Goal: Obtain resource: Download file/media

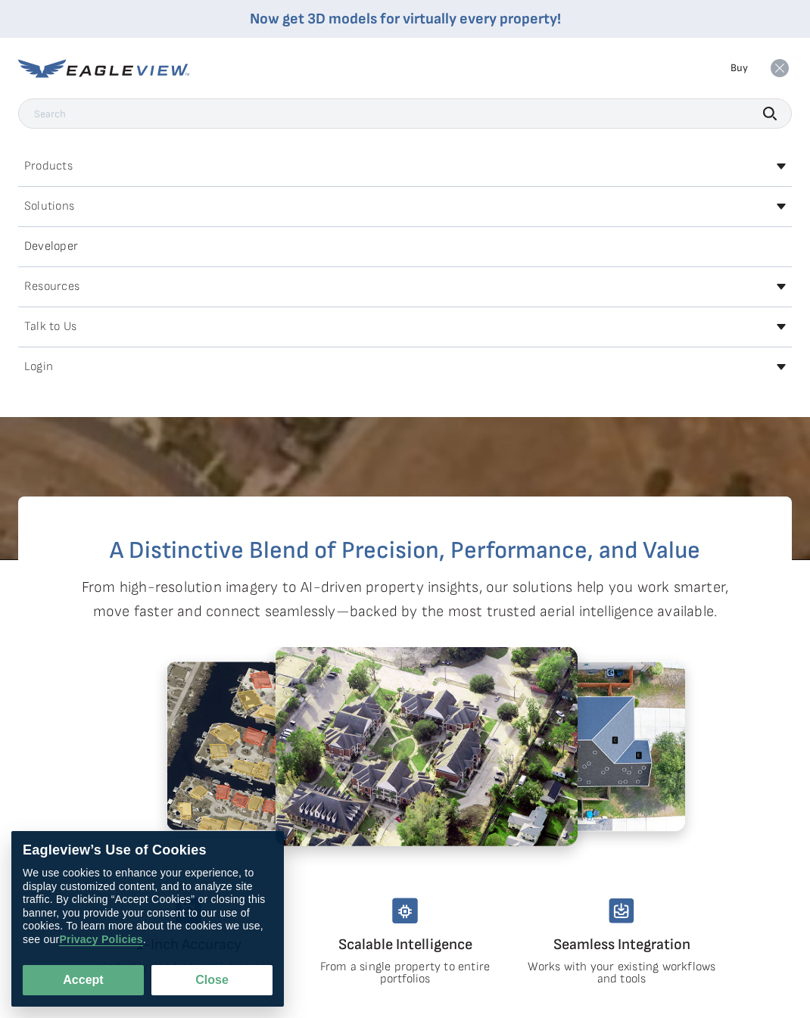
click at [769, 356] on div "Login" at bounding box center [405, 367] width 774 height 24
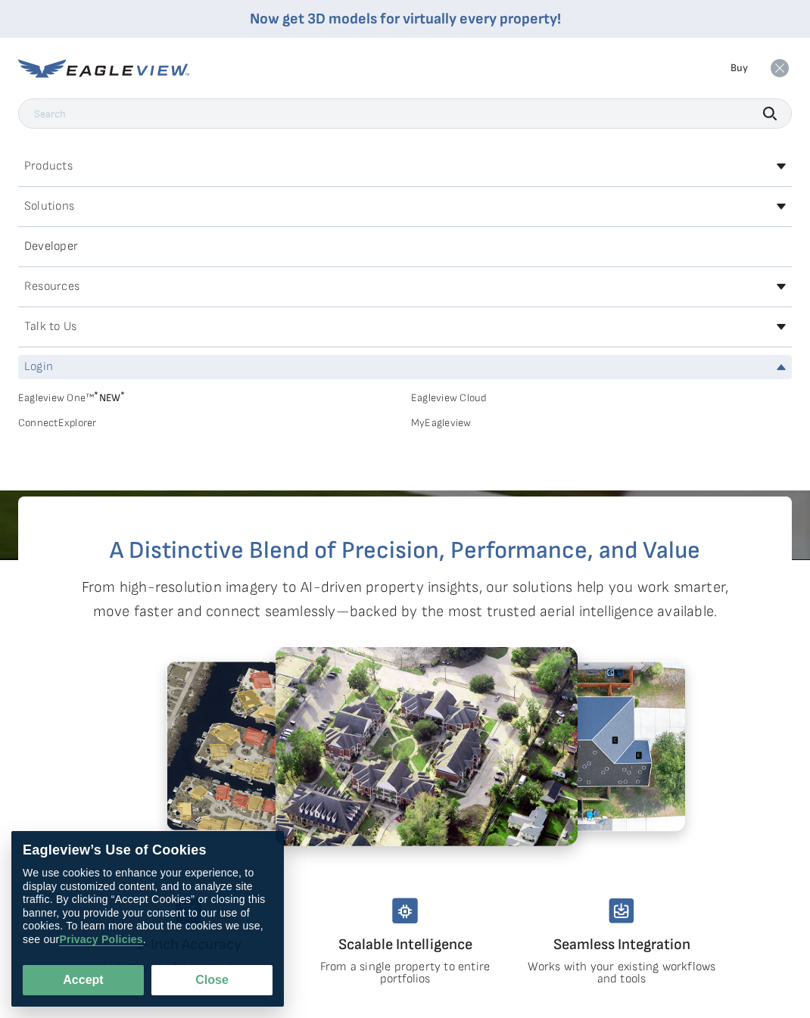
click at [455, 419] on link "MyEagleview" at bounding box center [601, 423] width 381 height 14
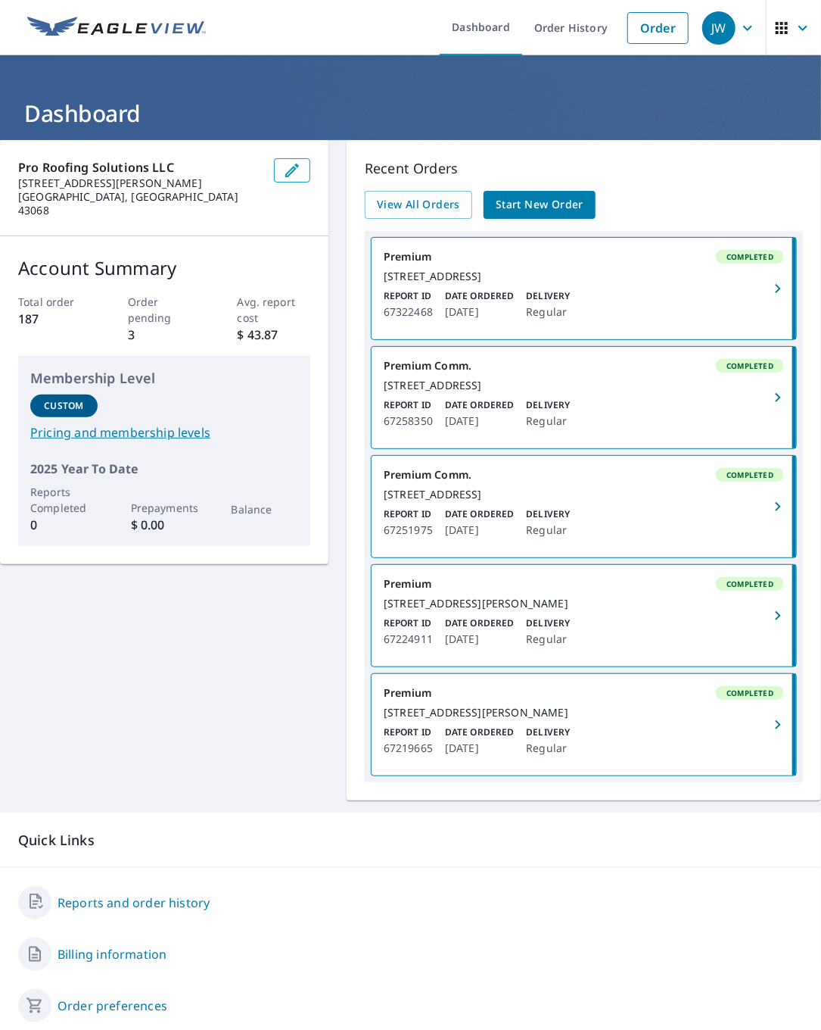
click at [463, 501] on div "1544 W Mound St Columbus, OH 43223" at bounding box center [584, 495] width 400 height 14
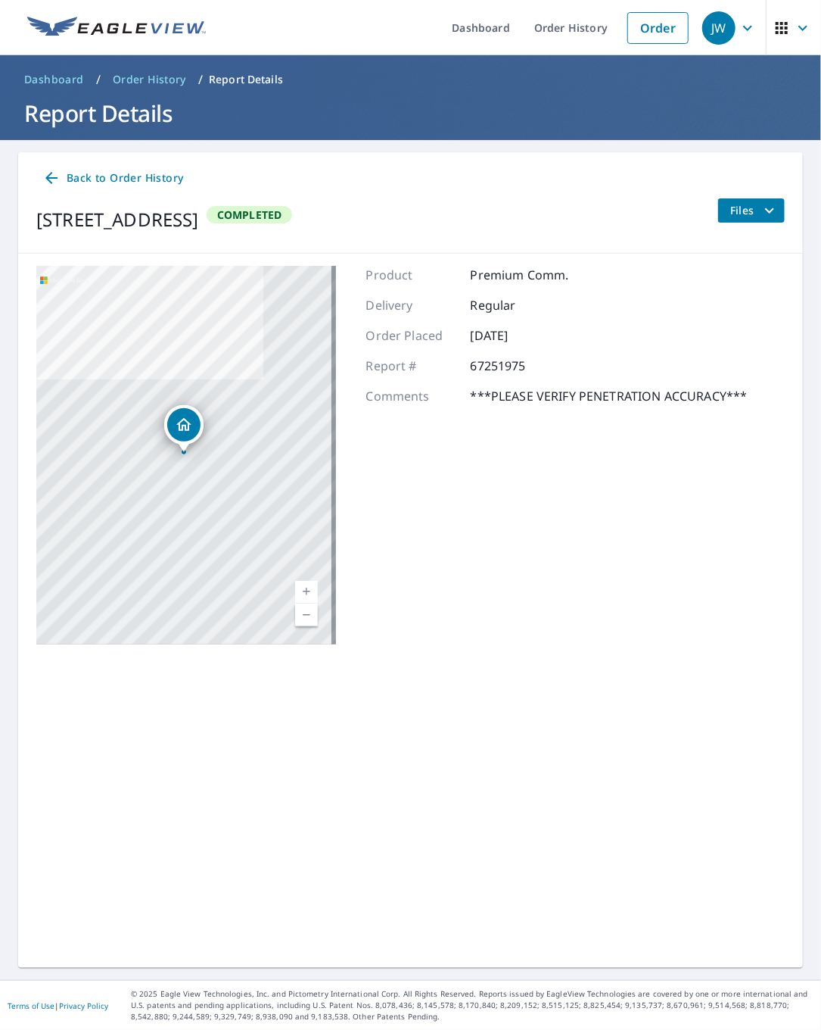
click at [765, 211] on icon "filesDropdownBtn-67251975" at bounding box center [770, 210] width 18 height 18
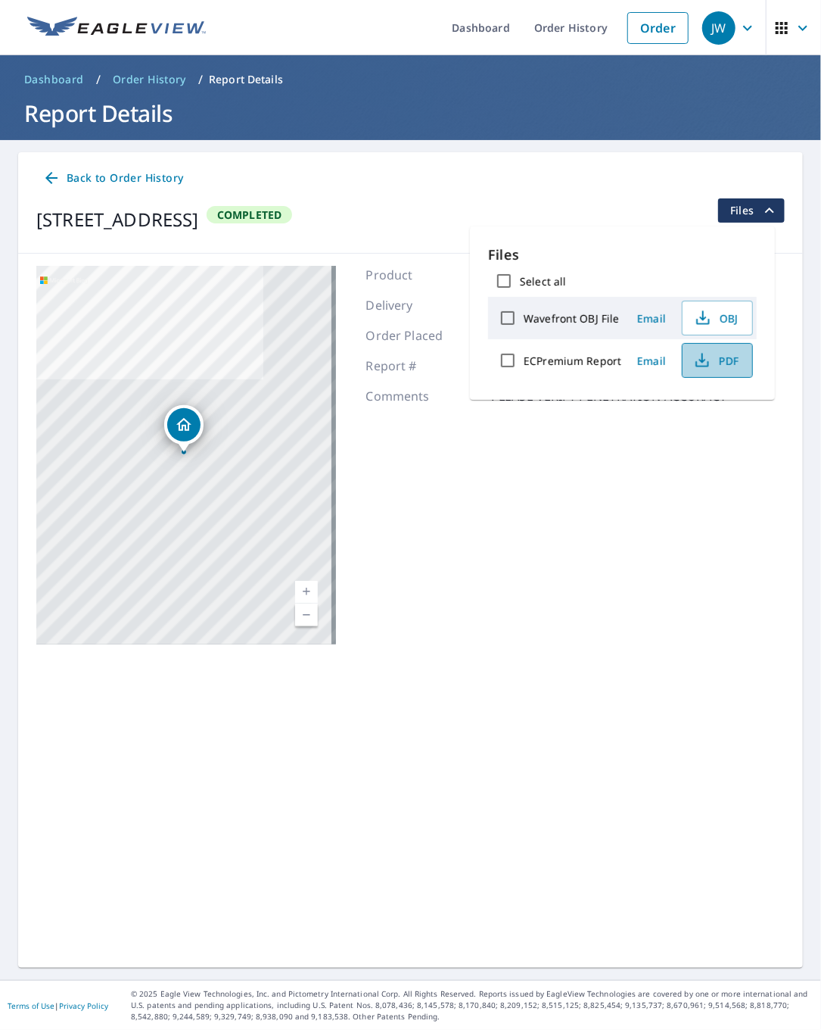
click at [731, 363] on span "PDF" at bounding box center [716, 360] width 48 height 18
